Goal: Check status: Check status

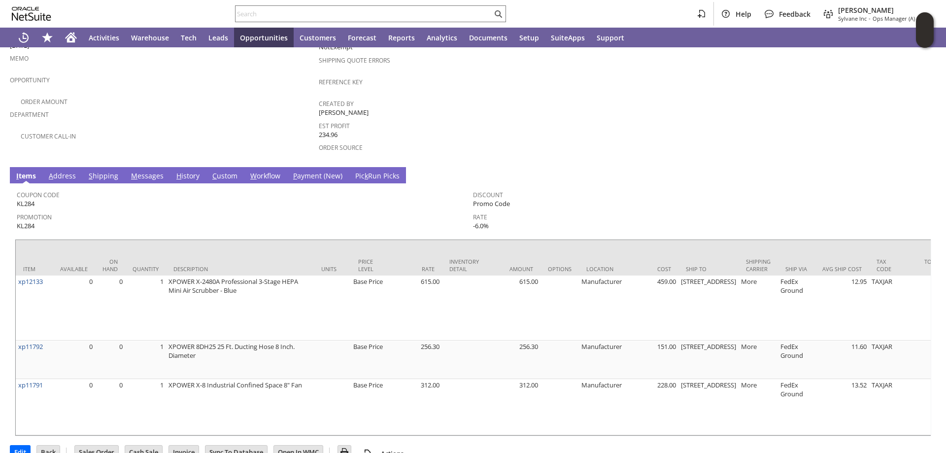
scroll to position [246, 0]
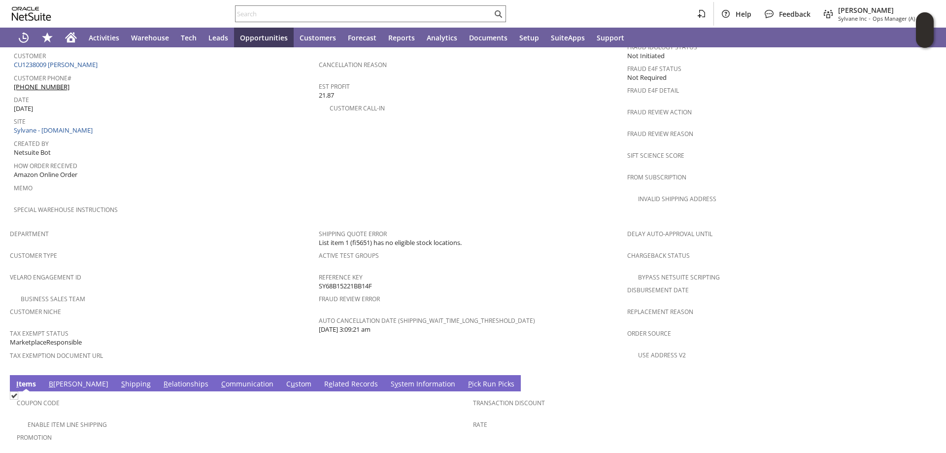
scroll to position [542, 0]
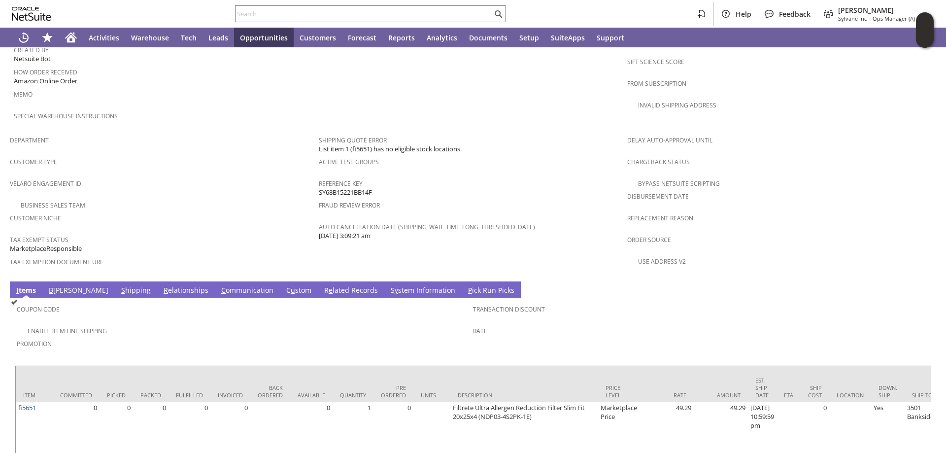
click at [291, 285] on span "u" at bounding box center [293, 289] width 4 height 9
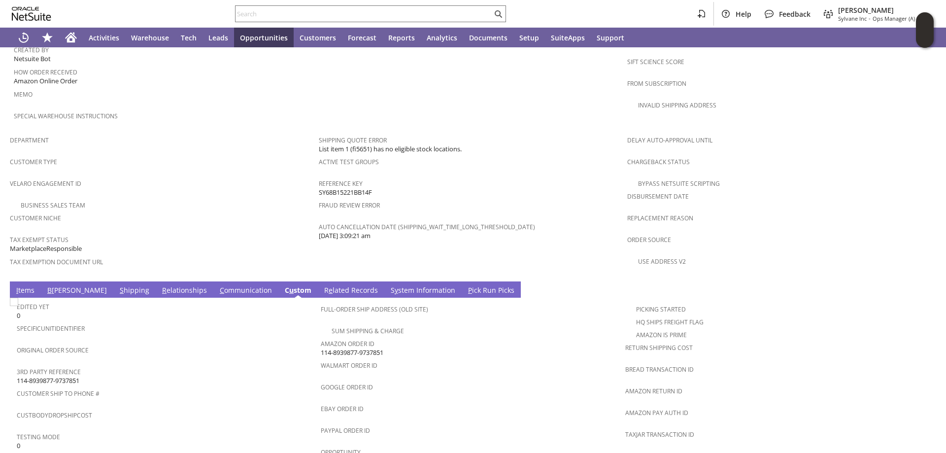
scroll to position [0, 0]
drag, startPoint x: 389, startPoint y: 331, endPoint x: 320, endPoint y: 332, distance: 68.5
click at [321, 337] on div "Amazon Order ID 114-8939877-9737851" at bounding box center [470, 347] width 299 height 21
copy span "114-8939877-9737851"
click at [327, 19] on input "text" at bounding box center [364, 14] width 257 height 12
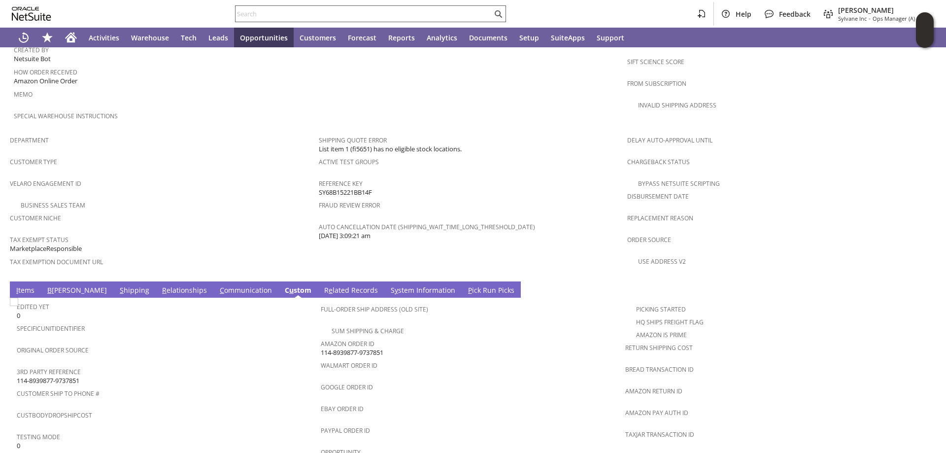
paste input "S1350371"
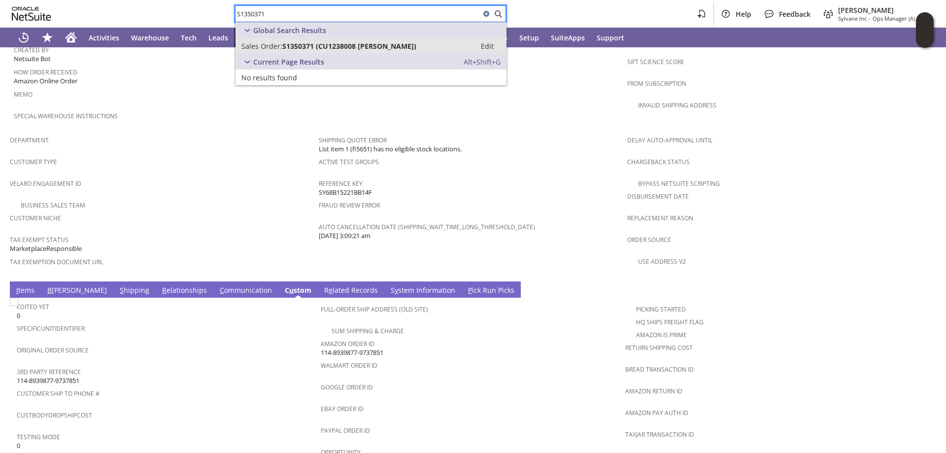
type input "S1350371"
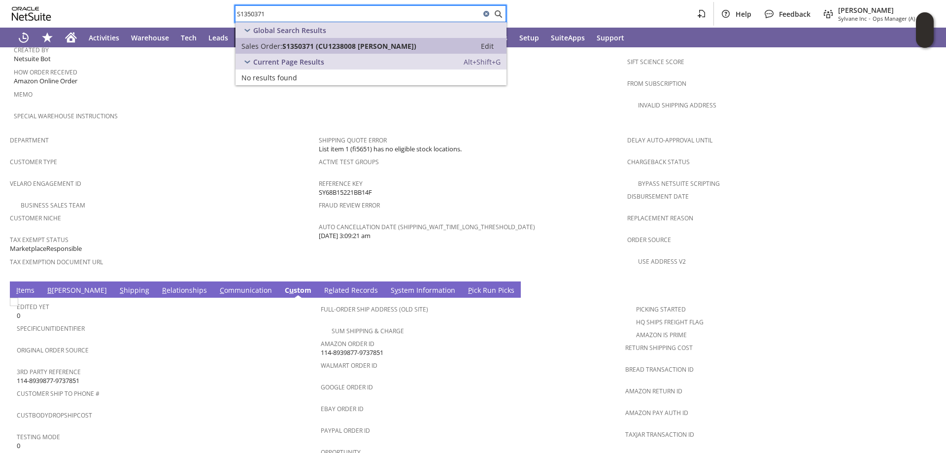
click at [299, 42] on span "S1350371 (CU1238008 Nancy J Anderson)" at bounding box center [349, 45] width 134 height 9
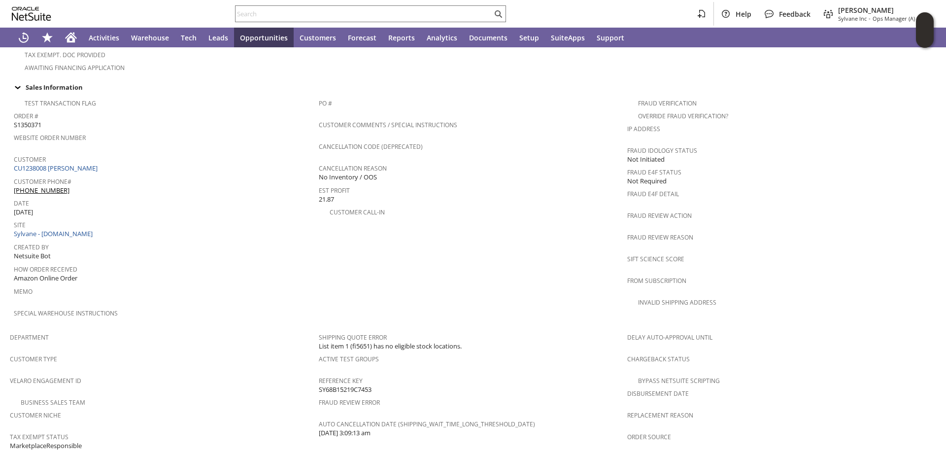
scroll to position [444, 0]
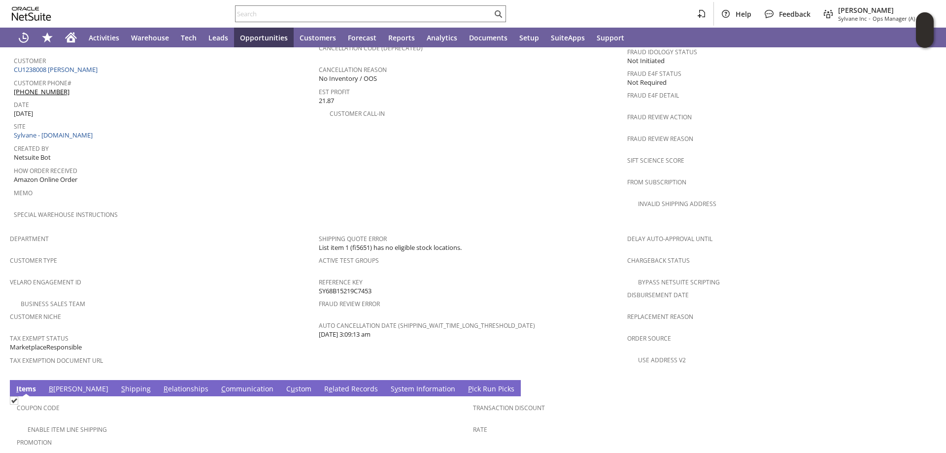
click at [284, 384] on link "C u stom" at bounding box center [299, 389] width 30 height 11
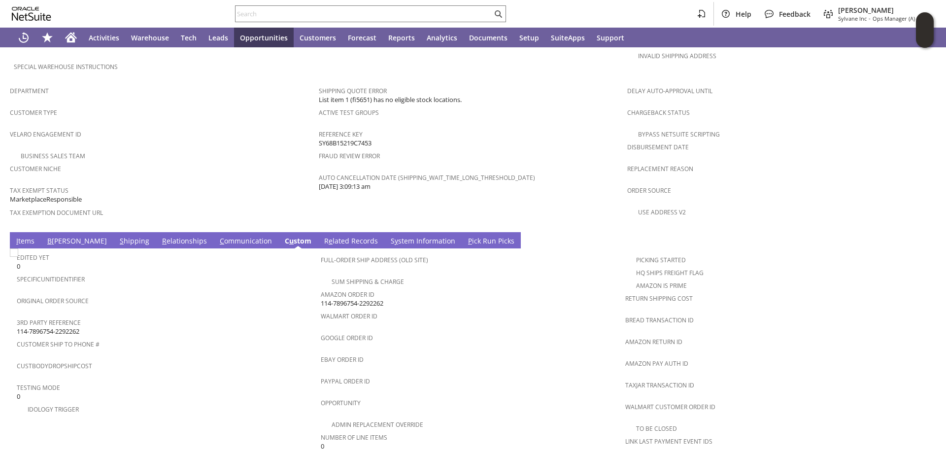
scroll to position [0, 0]
drag, startPoint x: 392, startPoint y: 277, endPoint x: 332, endPoint y: 275, distance: 60.2
click at [321, 287] on div "Amazon Order ID 114-7896754-2292262" at bounding box center [470, 297] width 299 height 21
copy span "114-7896754-2292262"
click at [265, 14] on input "text" at bounding box center [364, 14] width 257 height 12
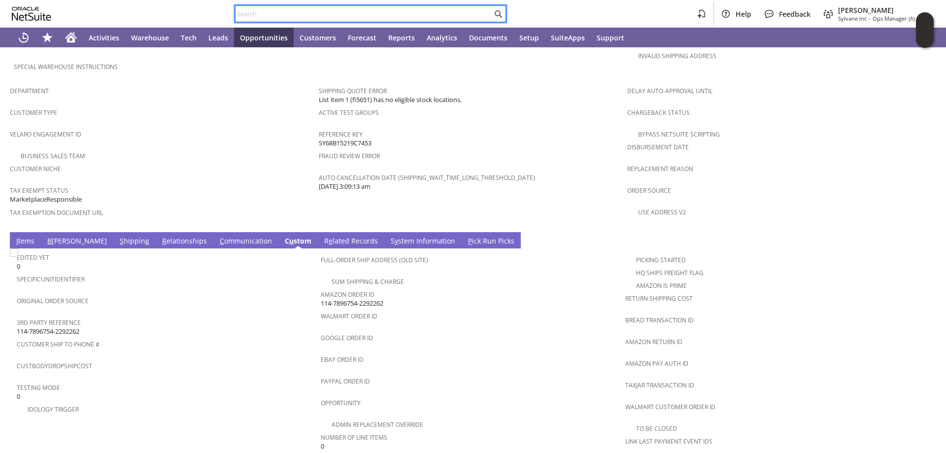
paste input "S1350367"
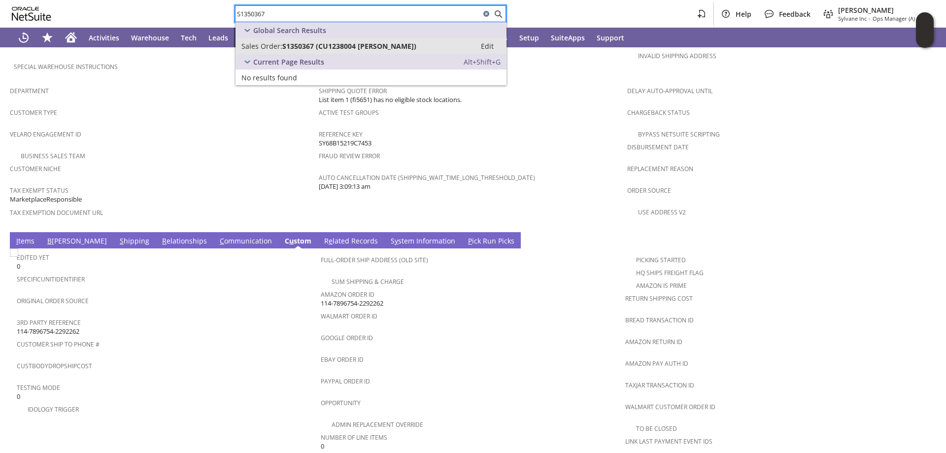
type input "S1350367"
click at [288, 42] on span "S1350367 (CU1238004 Doug Clements)" at bounding box center [349, 45] width 134 height 9
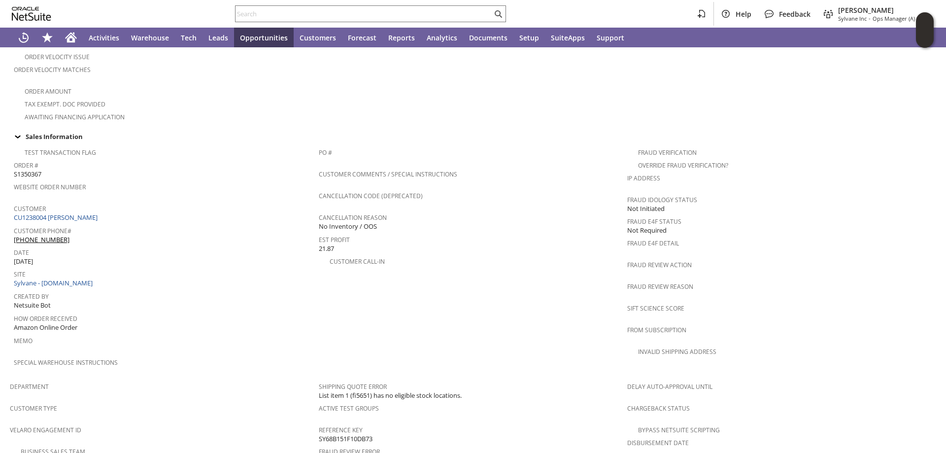
scroll to position [542, 0]
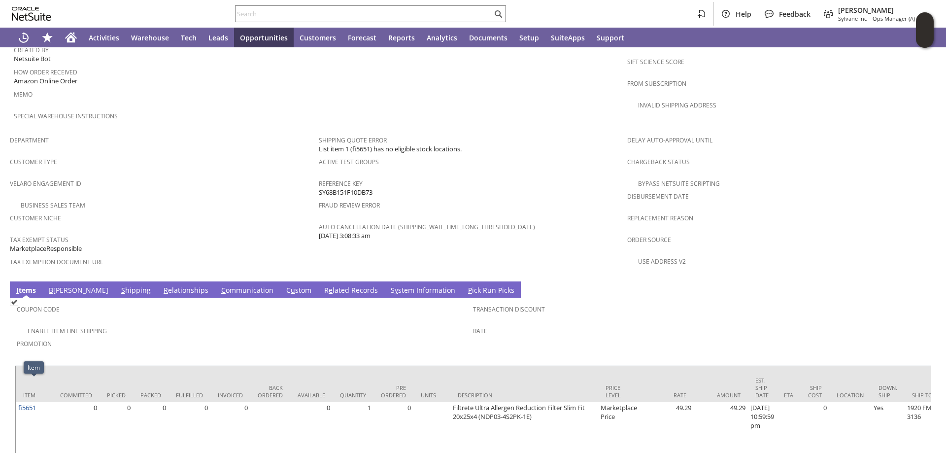
click at [284, 285] on link "[PERSON_NAME]" at bounding box center [299, 290] width 30 height 11
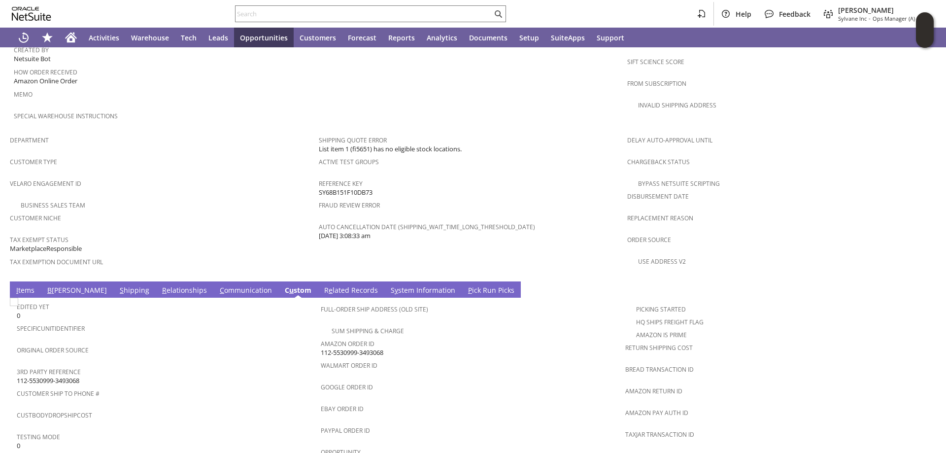
scroll to position [0, 0]
drag, startPoint x: 394, startPoint y: 328, endPoint x: 318, endPoint y: 330, distance: 75.4
click at [321, 337] on div "Amazon Order ID 112-5530999-3493068" at bounding box center [470, 347] width 299 height 21
copy span "112-5530999-3493068"
click at [271, 14] on input "text" at bounding box center [364, 14] width 257 height 12
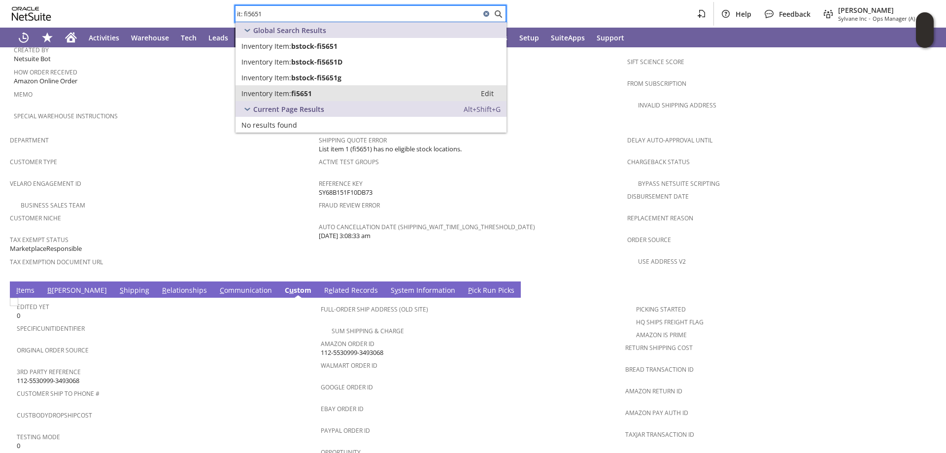
type input "it: fi5651"
click at [301, 94] on span "fi5651" at bounding box center [301, 93] width 21 height 9
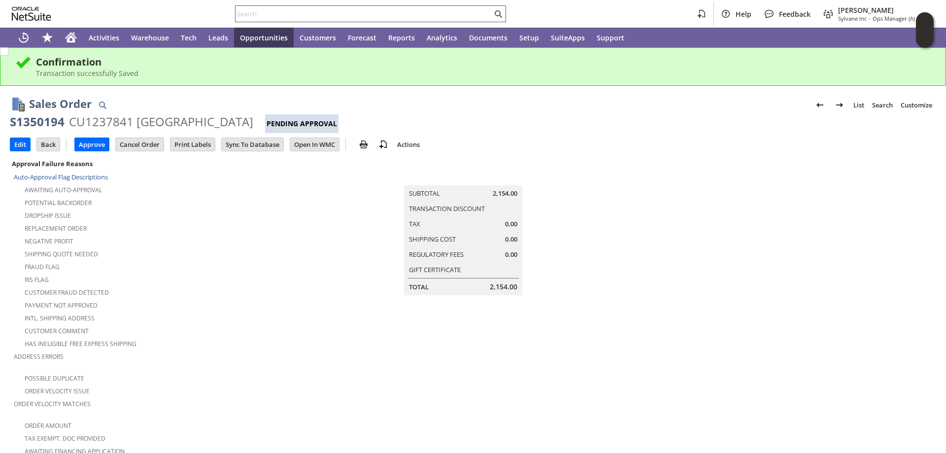
click at [269, 9] on input "text" at bounding box center [364, 14] width 257 height 12
paste input "113-9010678-1493815"
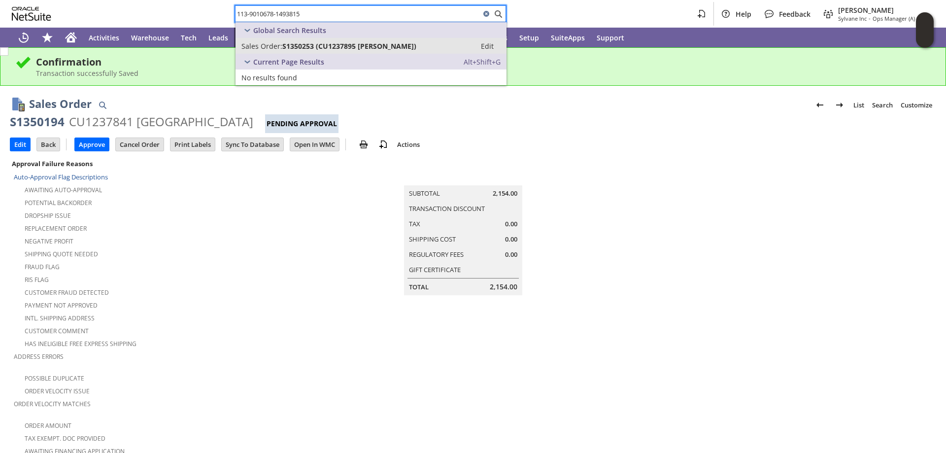
type input "113-9010678-1493815"
click at [342, 44] on span "S1350253 (CU1237895 [PERSON_NAME])" at bounding box center [349, 45] width 134 height 9
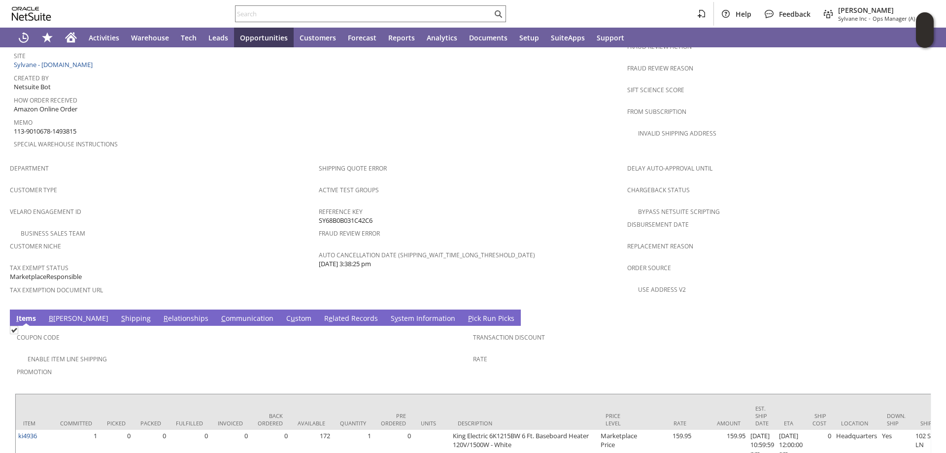
scroll to position [591, 0]
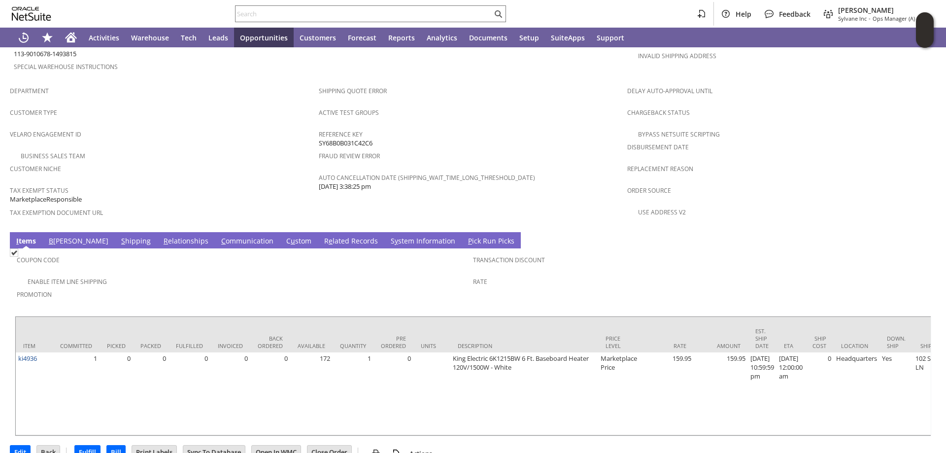
drag, startPoint x: 384, startPoint y: 221, endPoint x: 517, endPoint y: 259, distance: 138.4
click at [388, 236] on link "S y stem Information" at bounding box center [422, 241] width 69 height 11
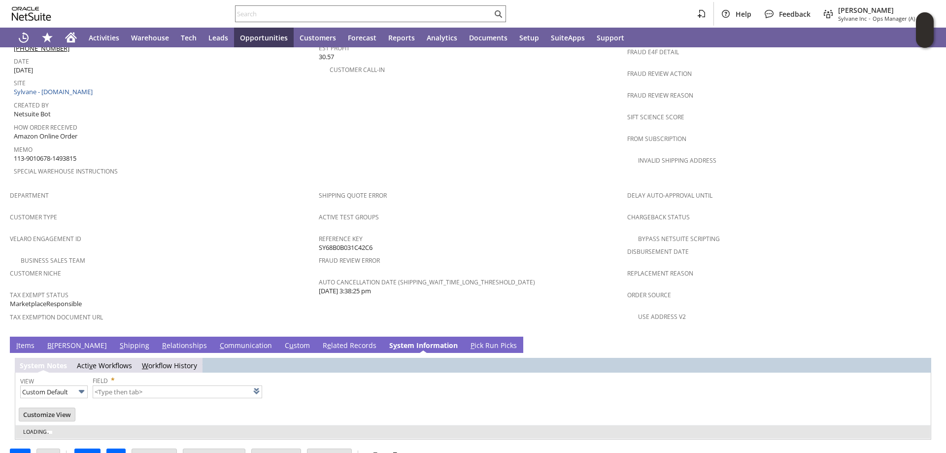
type input "1 to 25 of 76"
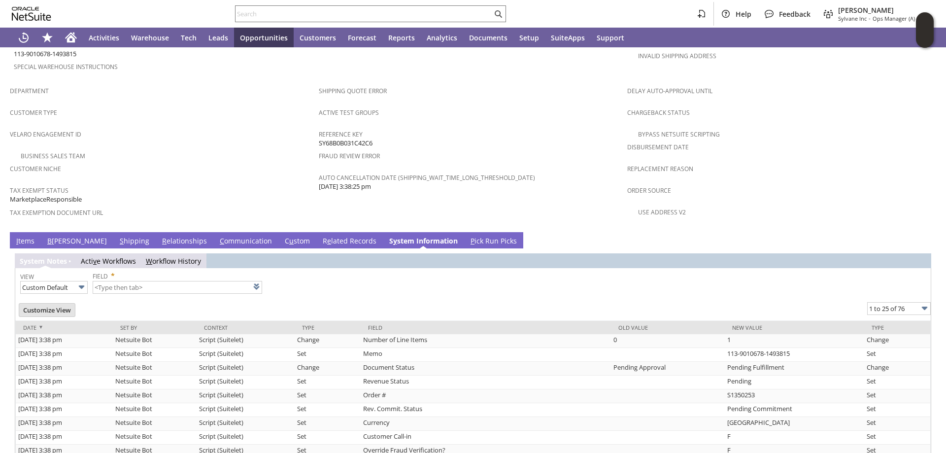
click at [25, 236] on link "I tems" at bounding box center [25, 241] width 23 height 11
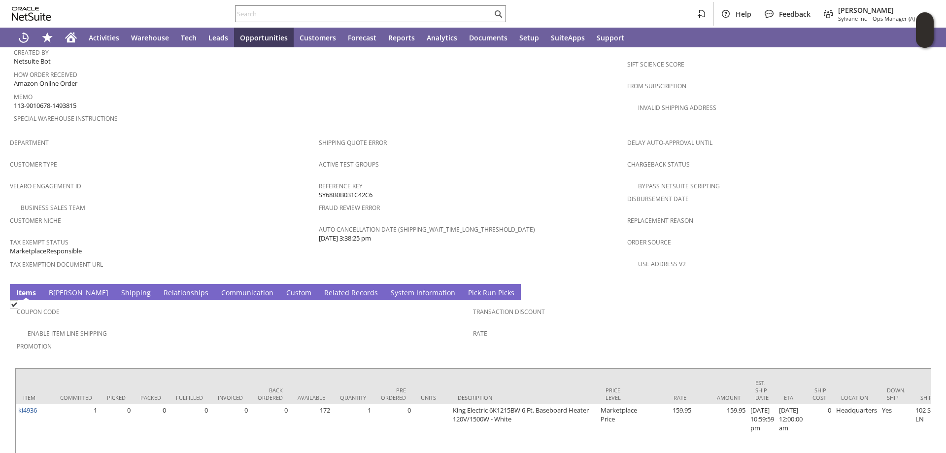
scroll to position [595, 0]
